Goal: Information Seeking & Learning: Learn about a topic

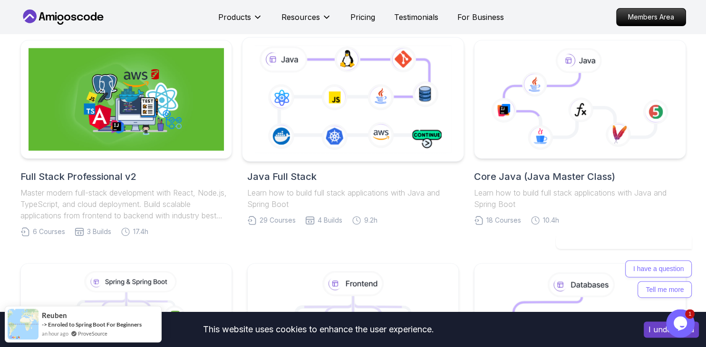
click at [353, 80] on icon at bounding box center [352, 99] width 201 height 112
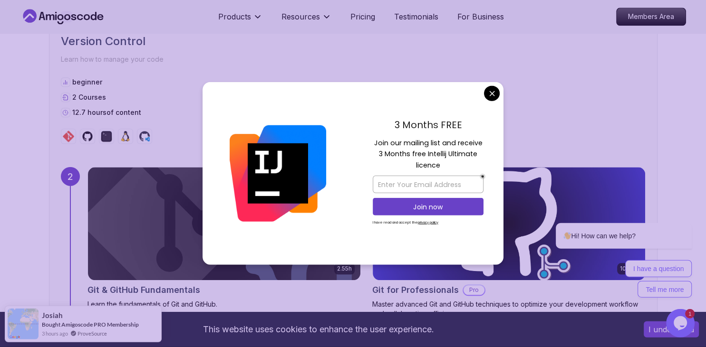
scroll to position [1182, 0]
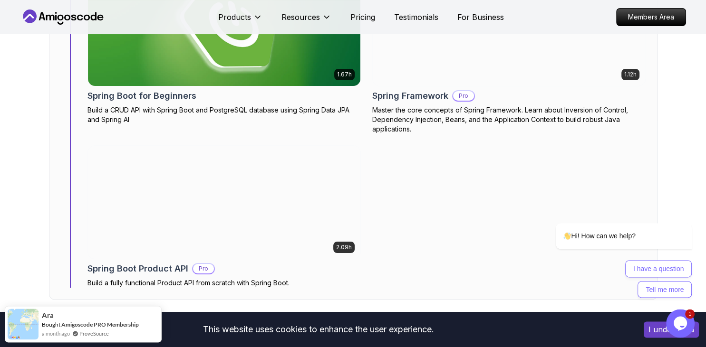
scroll to position [3607, 0]
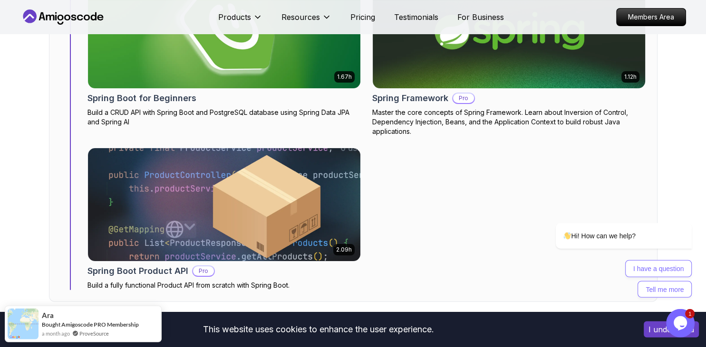
click at [458, 63] on img at bounding box center [508, 31] width 286 height 119
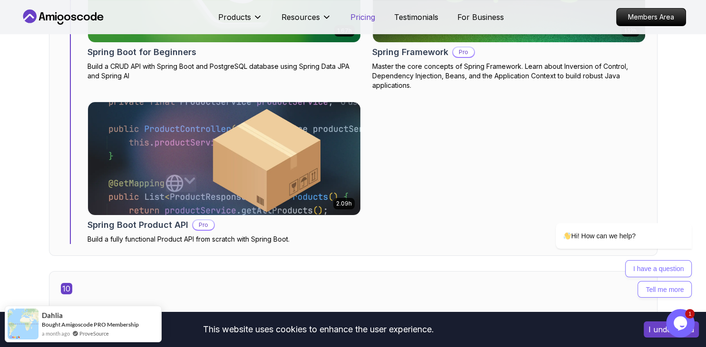
click at [374, 20] on p "Pricing" at bounding box center [362, 16] width 25 height 11
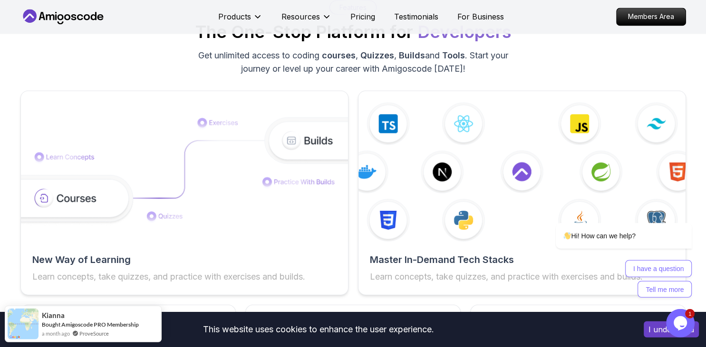
scroll to position [1307, 0]
